Goal: Transaction & Acquisition: Subscribe to service/newsletter

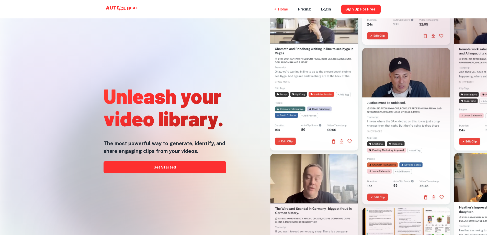
click at [228, 52] on div "Unleash your video library. The most powerful way to generate, identify, and sh…" at bounding box center [154, 97] width 157 height 235
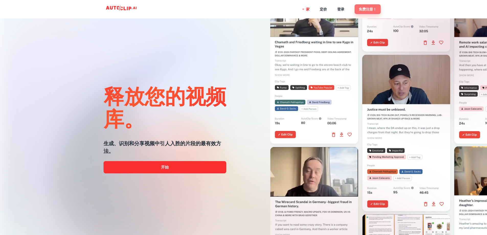
click at [371, 8] on font "免费注册！" at bounding box center [367, 9] width 18 height 4
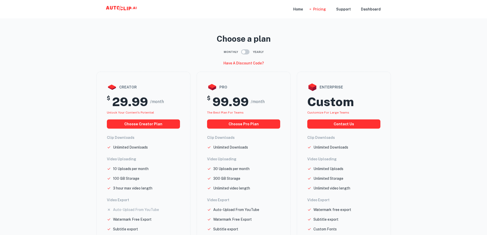
click at [184, 46] on div "Choose a plan Monthly Yearly Have a discount code? creator $ 29.99 /month Unloc…" at bounding box center [243, 178] width 307 height 302
click at [221, 13] on div "Home Pricing Support Dashboard" at bounding box center [243, 9] width 307 height 18
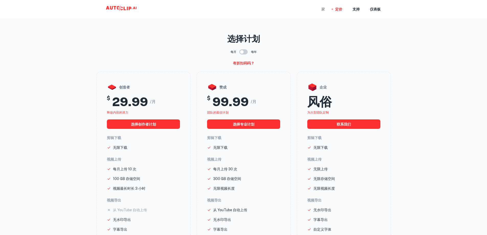
click at [322, 9] on font "家" at bounding box center [323, 9] width 4 height 4
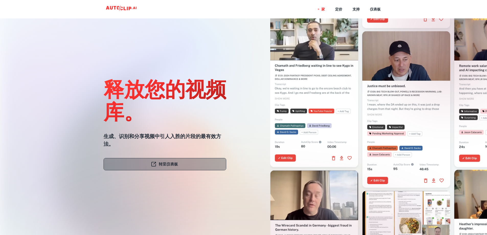
click at [194, 163] on link "转至仪表板" at bounding box center [164, 164] width 123 height 12
